Goal: Task Accomplishment & Management: Use online tool/utility

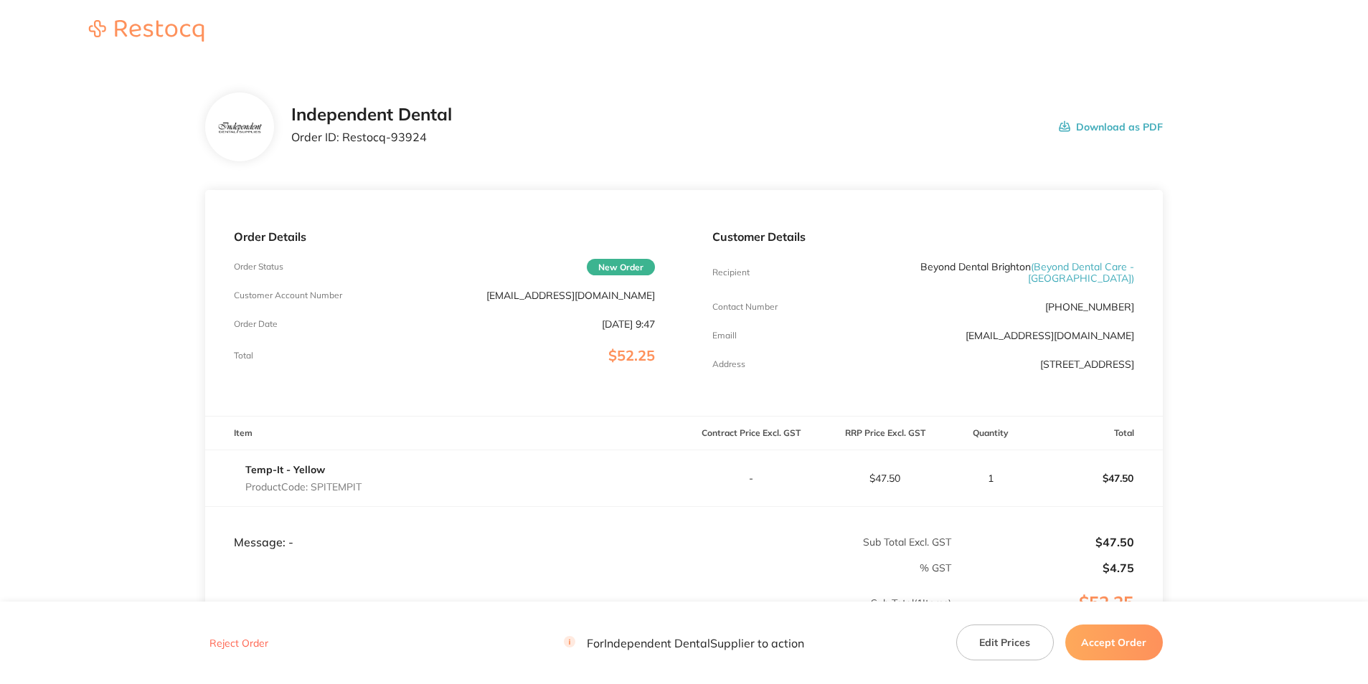
click at [1093, 128] on button "Download as PDF" at bounding box center [1111, 127] width 104 height 44
click at [1102, 642] on button "Accept Order" at bounding box center [1114, 643] width 98 height 36
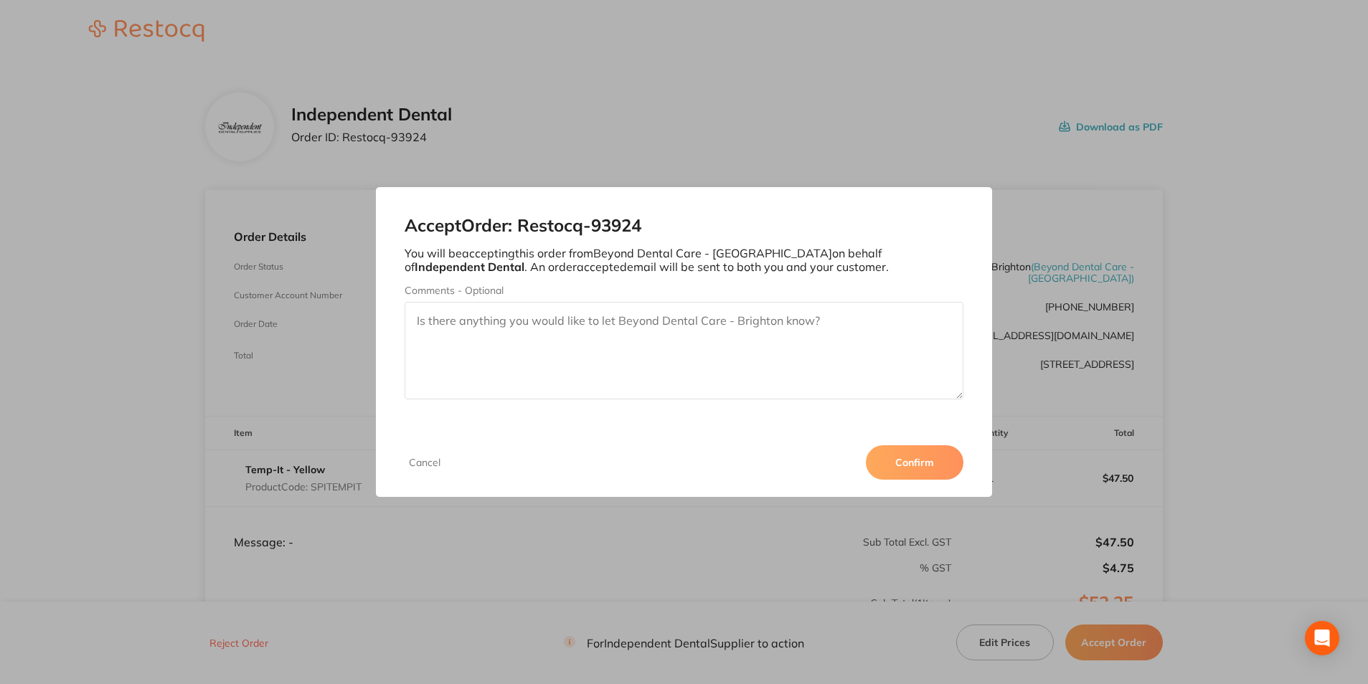
click at [892, 462] on button "Confirm" at bounding box center [915, 462] width 98 height 34
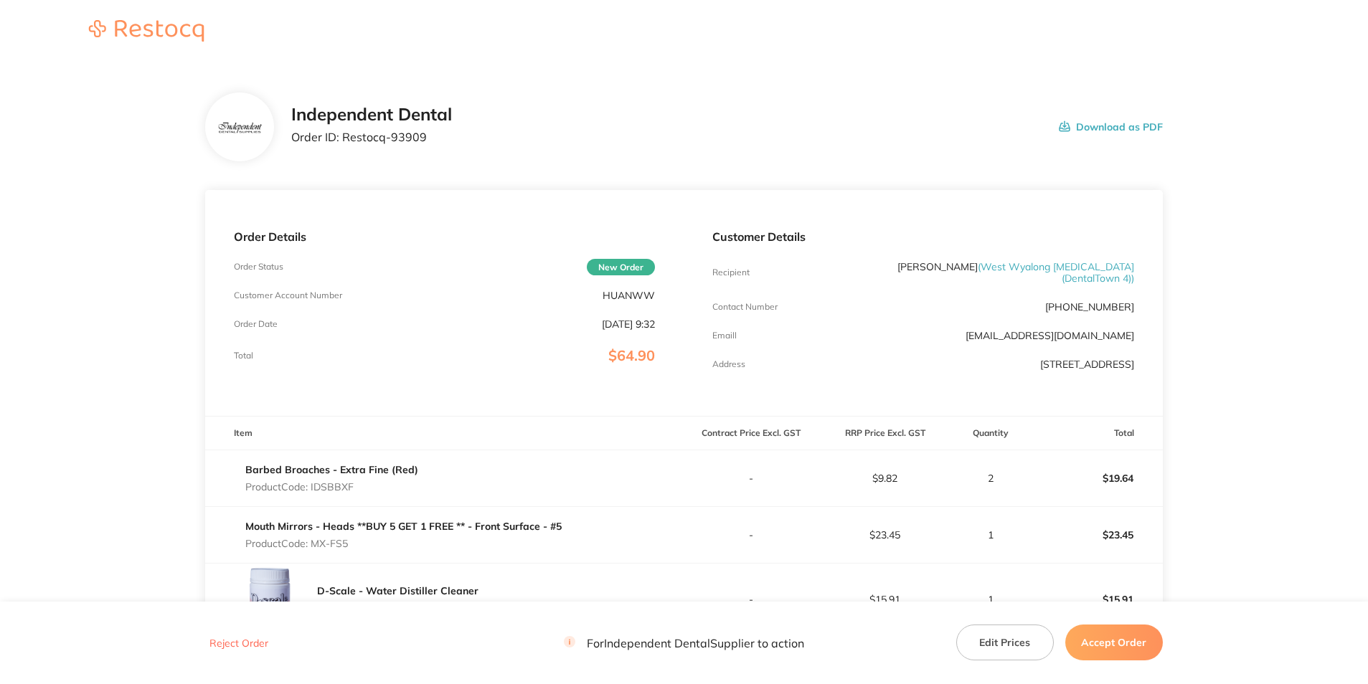
click at [1112, 124] on button "Download as PDF" at bounding box center [1111, 127] width 104 height 44
click at [1123, 637] on button "Accept Order" at bounding box center [1114, 643] width 98 height 36
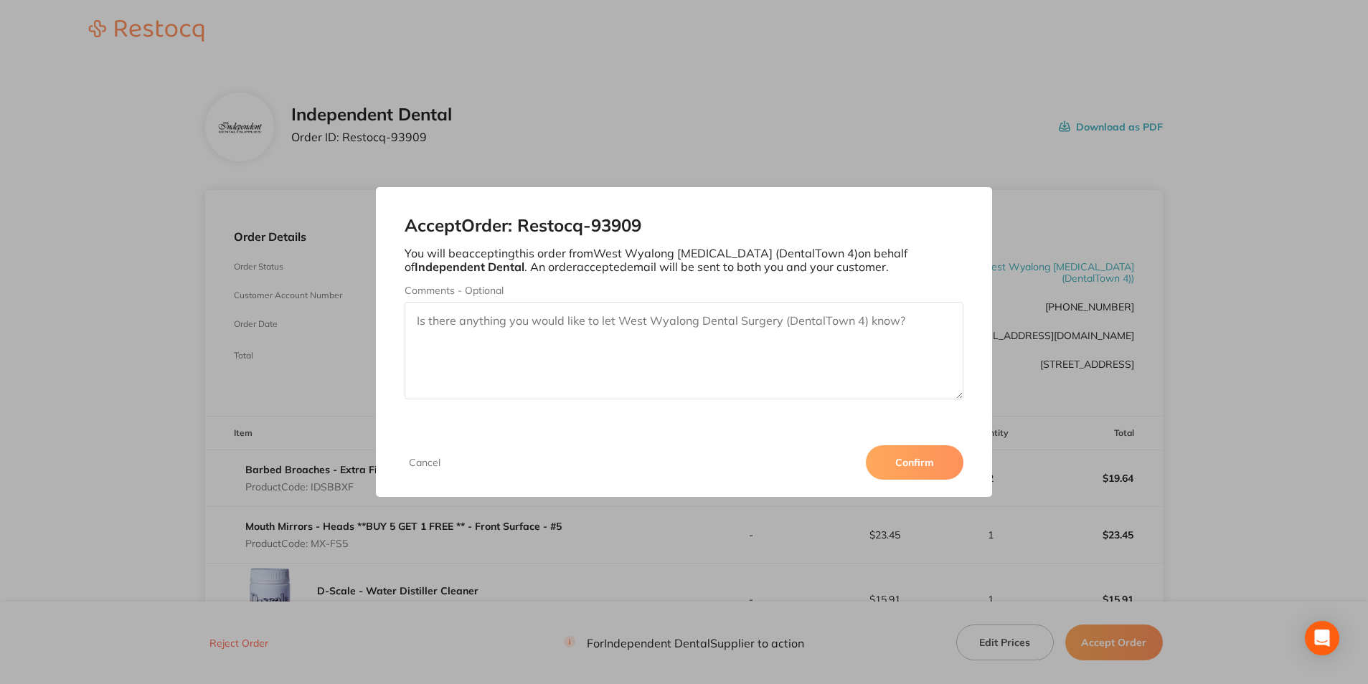
click at [923, 463] on button "Confirm" at bounding box center [915, 462] width 98 height 34
